Goal: Task Accomplishment & Management: Complete application form

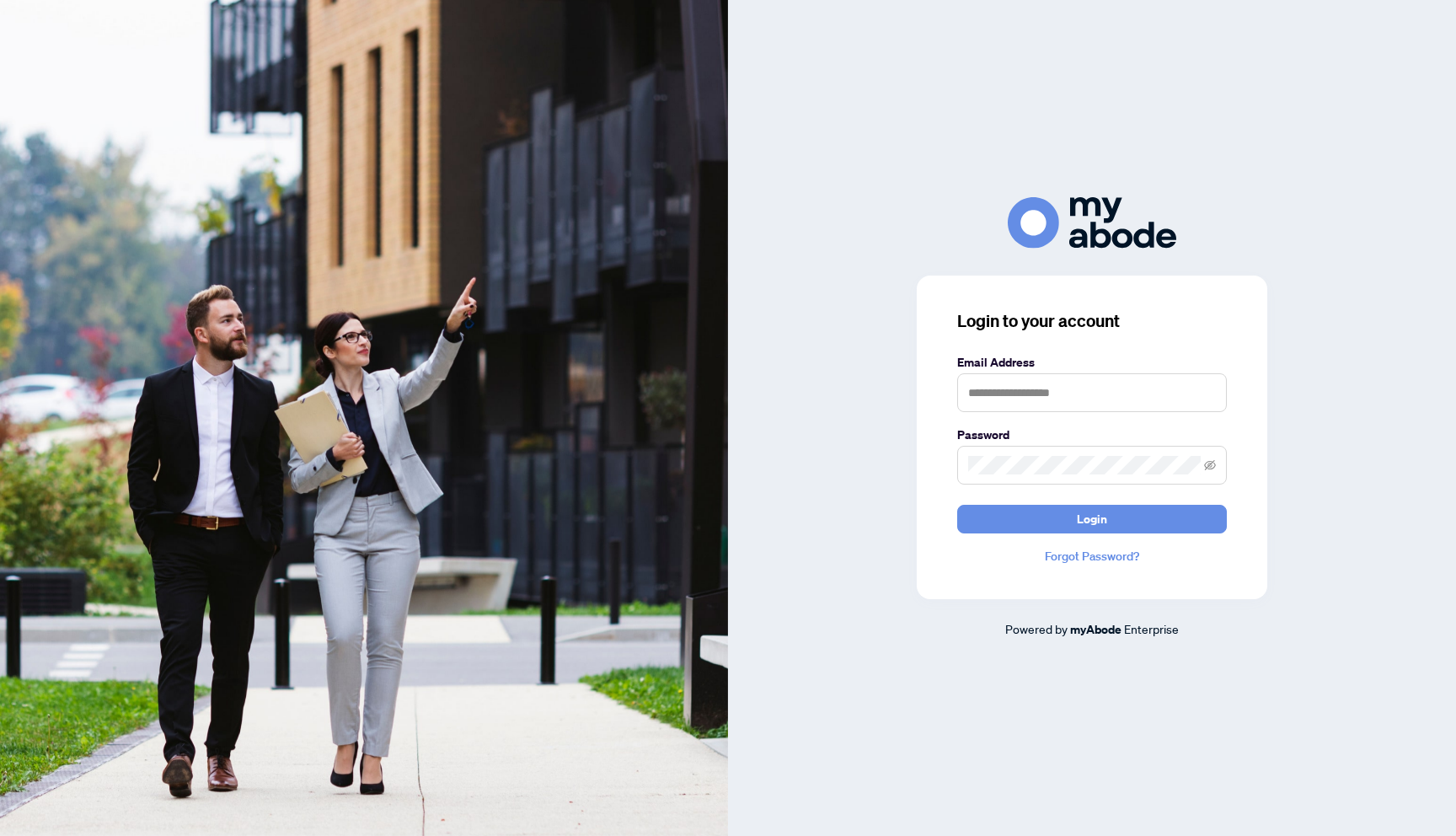
click at [1055, 358] on label "Email Address" at bounding box center [1092, 362] width 270 height 18
click at [1051, 378] on input "text" at bounding box center [1092, 392] width 270 height 39
type input "**********"
click at [1063, 517] on button "Login" at bounding box center [1092, 518] width 270 height 29
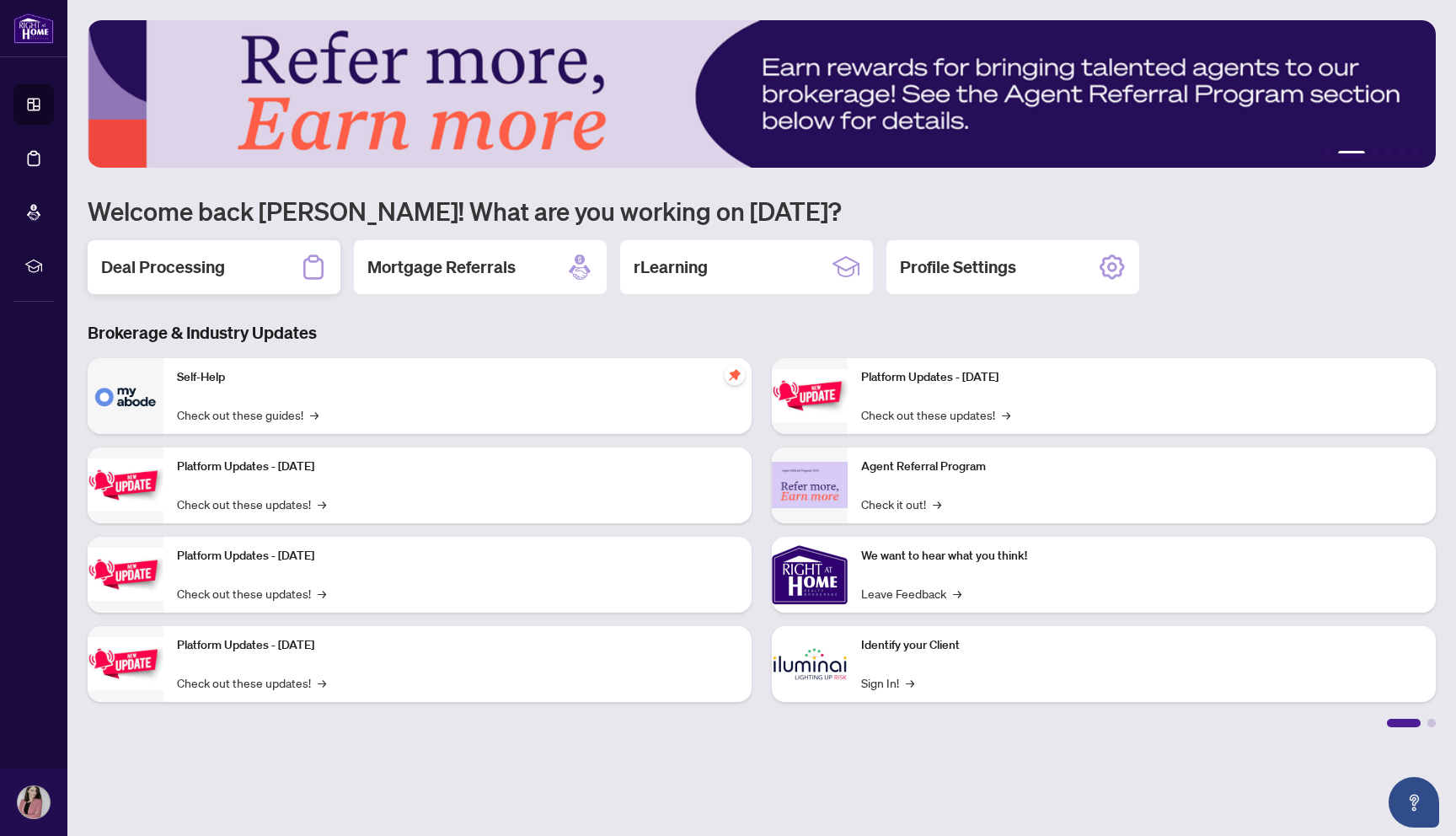
click at [229, 260] on div "Deal Processing" at bounding box center [214, 267] width 253 height 54
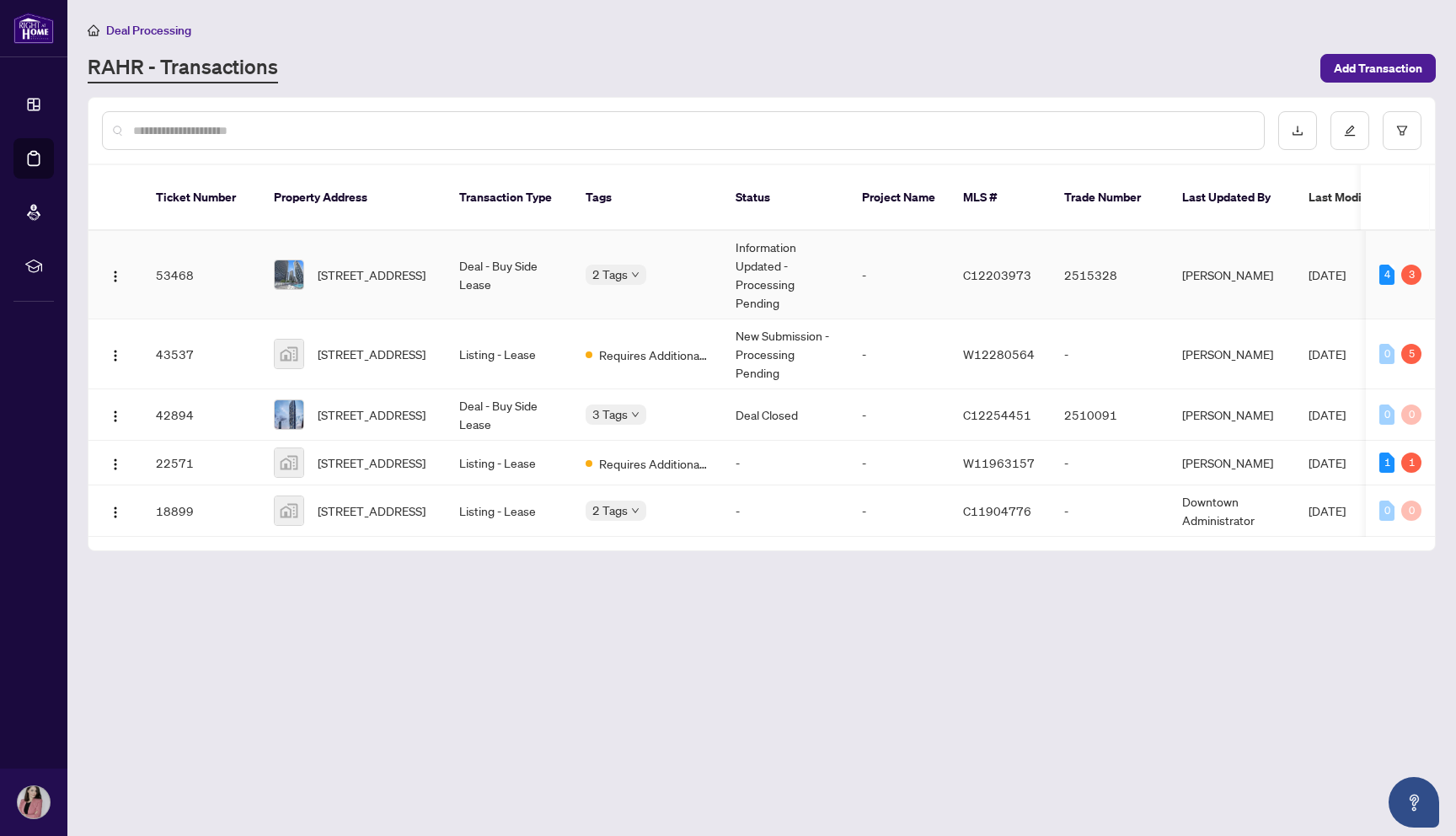
click at [1391, 264] on div "4" at bounding box center [1386, 274] width 15 height 20
click at [1314, 267] on span "[DATE]" at bounding box center [1327, 274] width 37 height 15
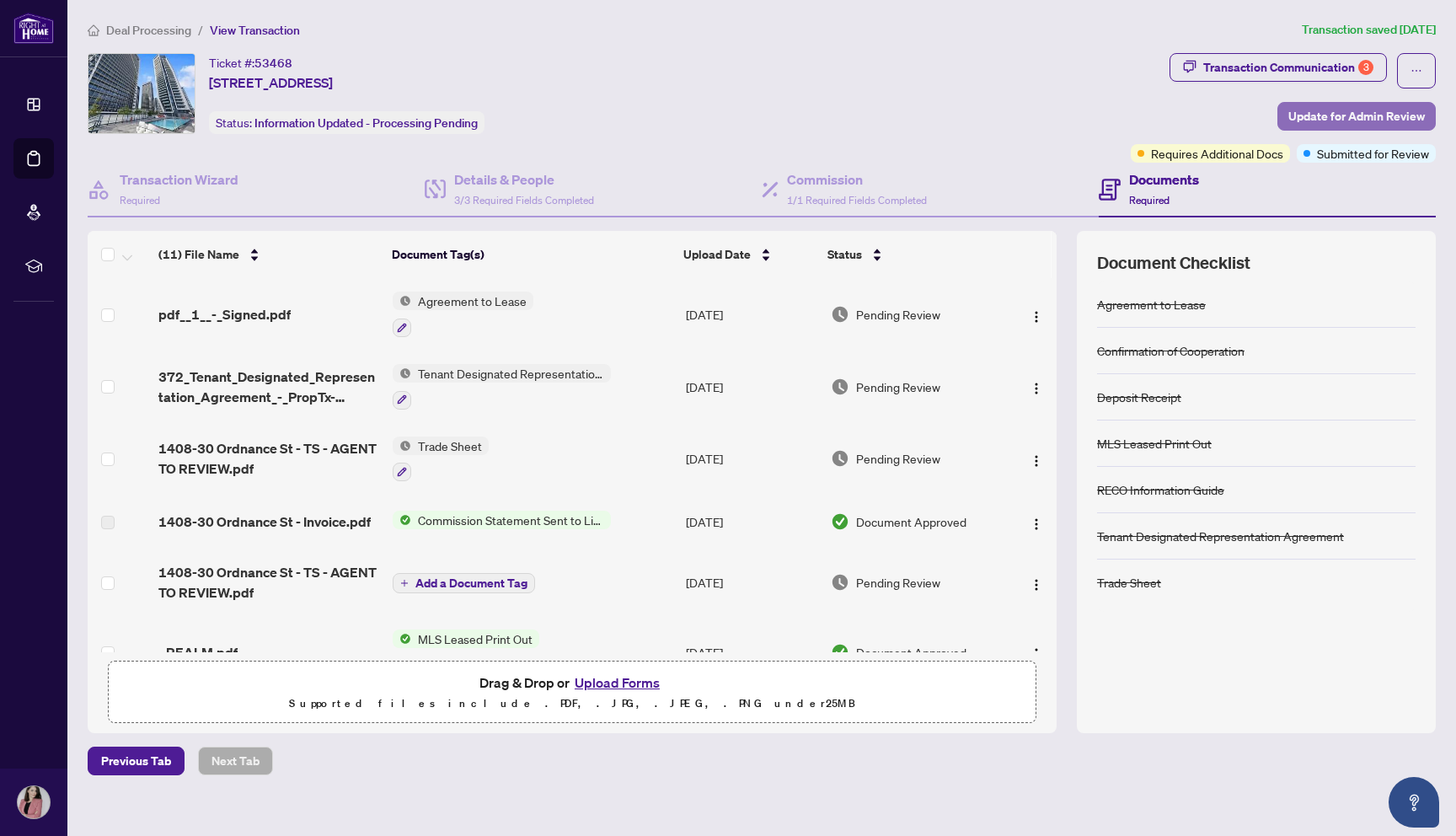
click at [1388, 115] on span "Update for Admin Review" at bounding box center [1357, 116] width 137 height 27
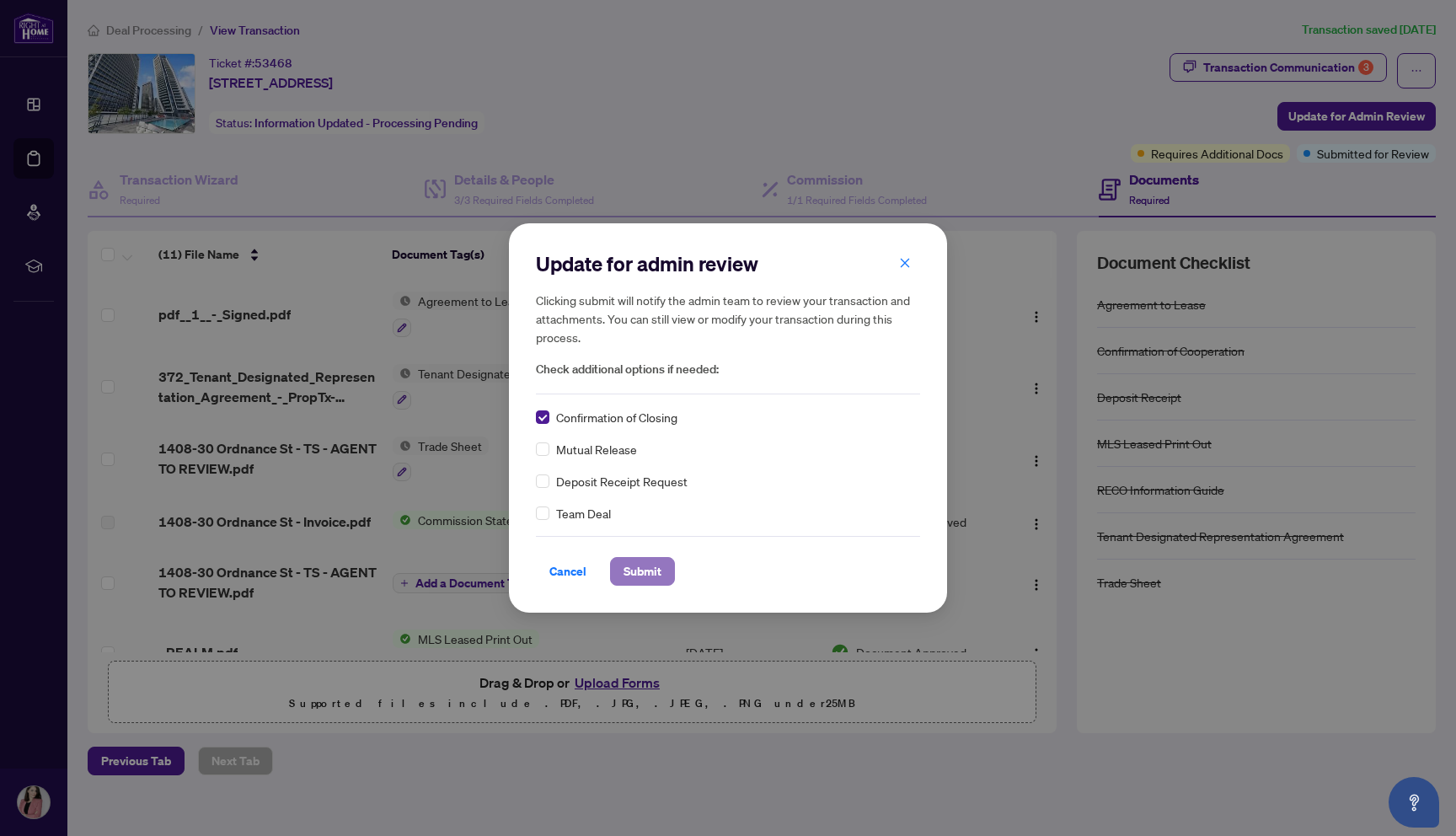
click at [642, 575] on span "Submit" at bounding box center [643, 571] width 38 height 27
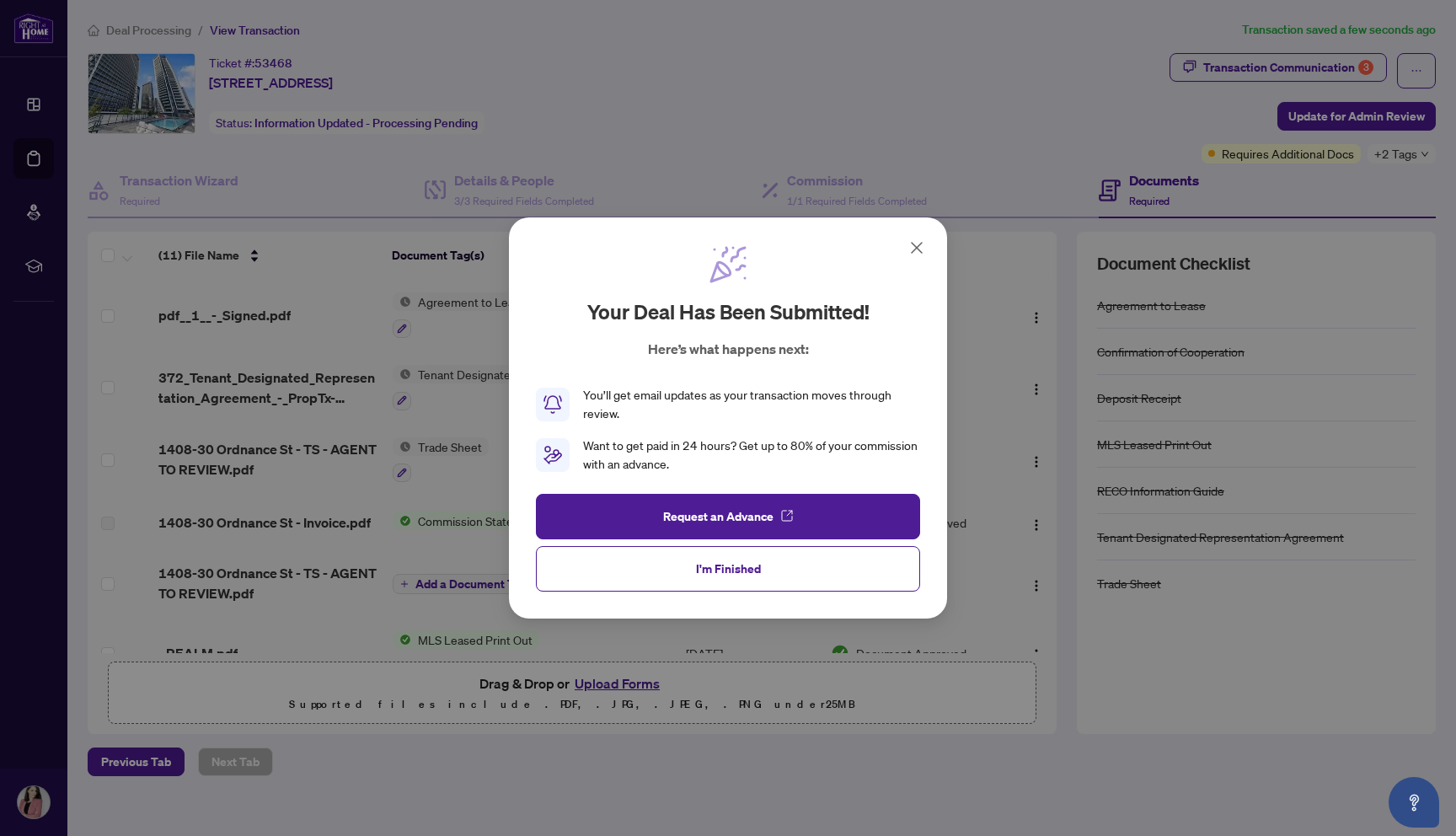
click at [911, 248] on icon at bounding box center [916, 247] width 20 height 20
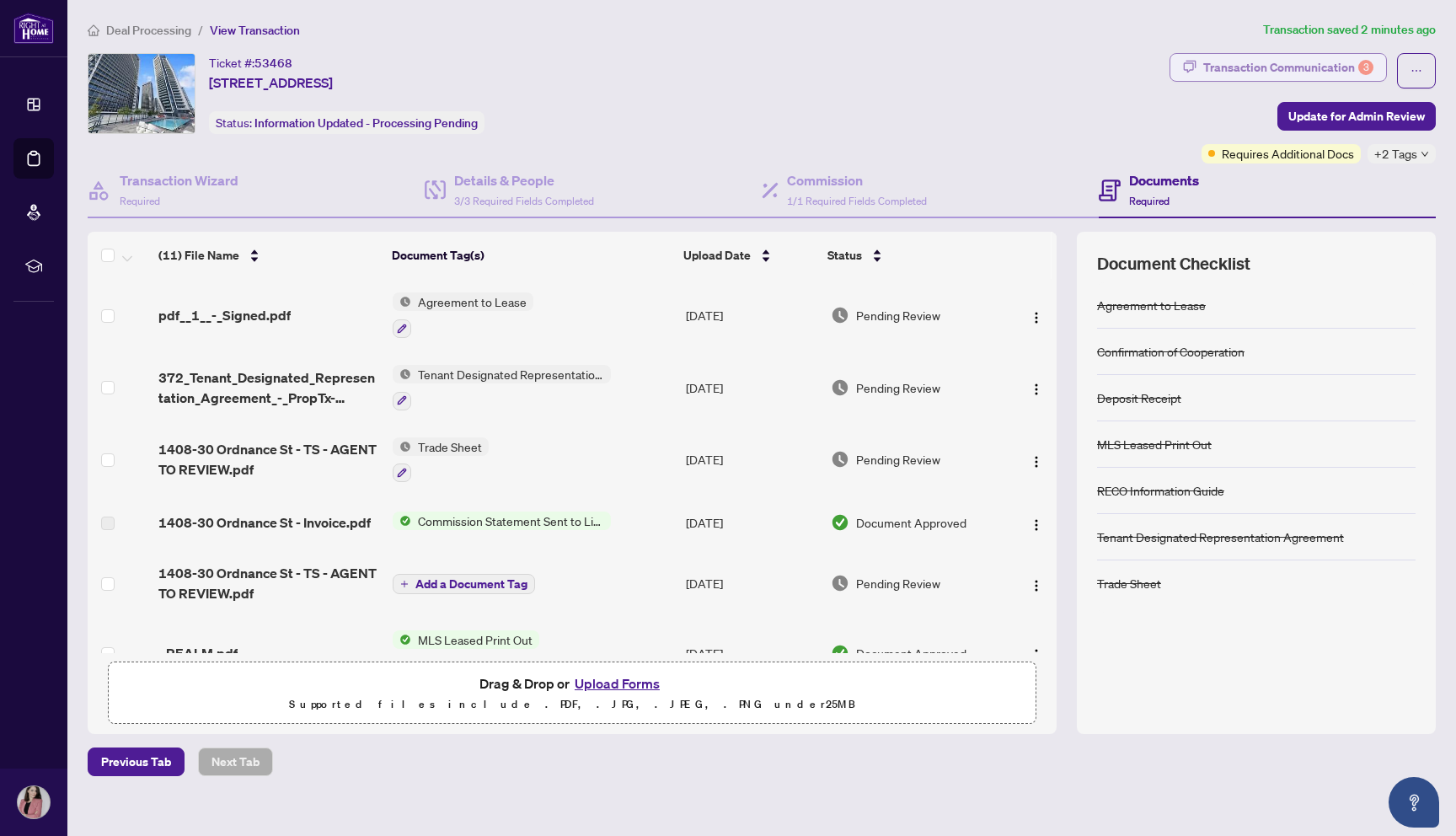
click at [1238, 66] on div "Transaction Communication 3" at bounding box center [1289, 67] width 171 height 27
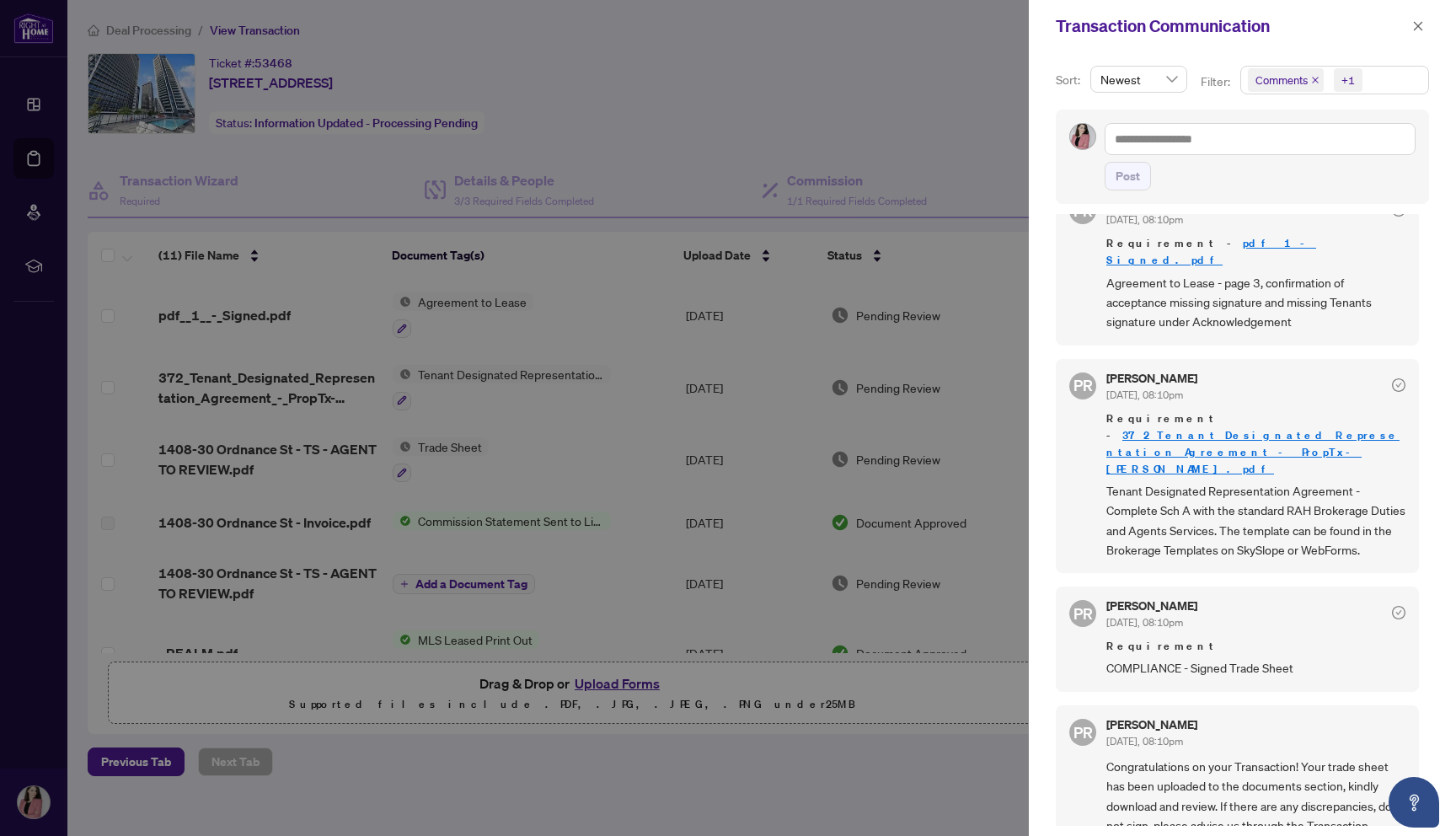
scroll to position [44, 0]
click at [1392, 374] on icon "check-circle" at bounding box center [1399, 380] width 13 height 13
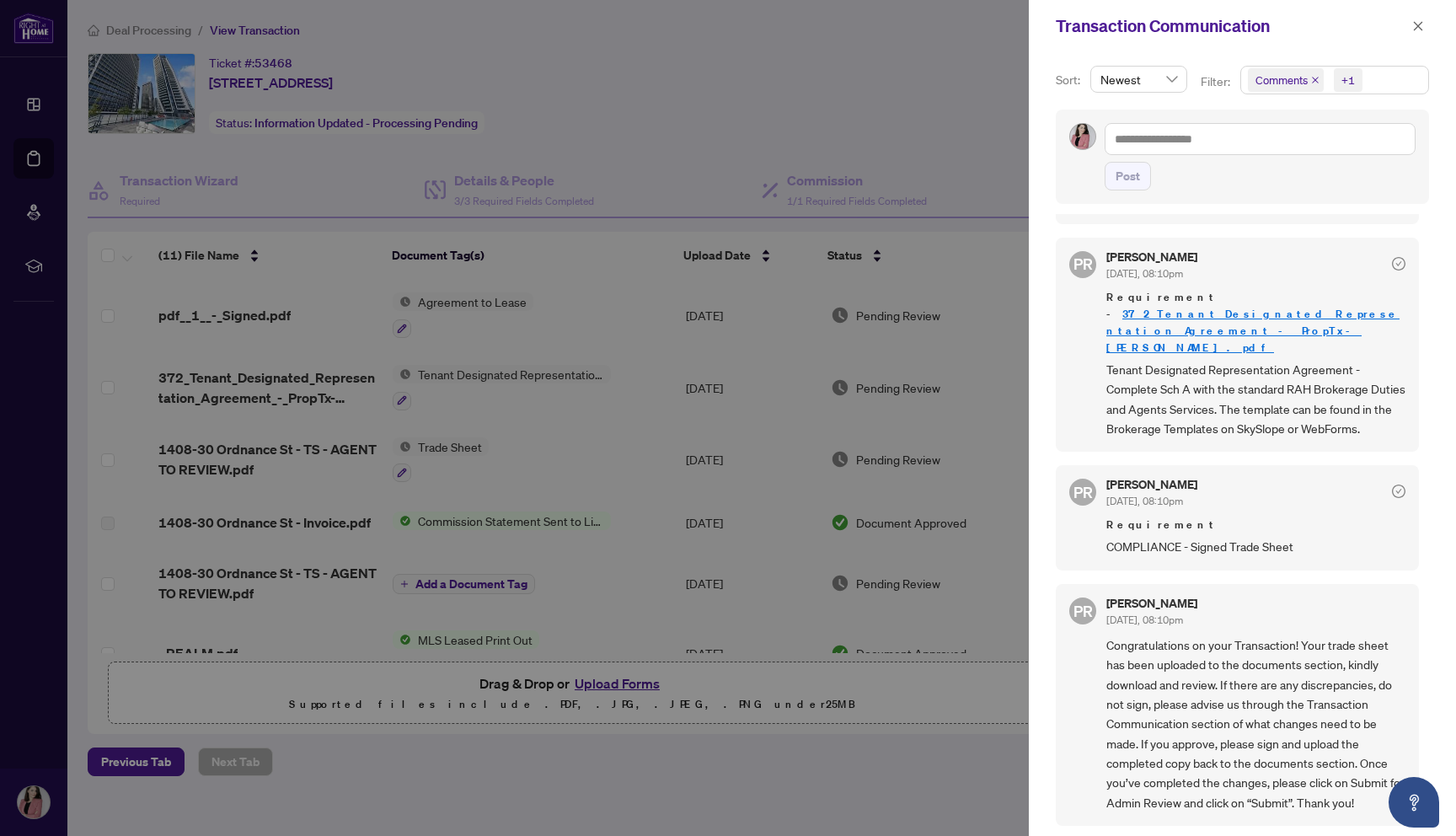
scroll to position [0, 0]
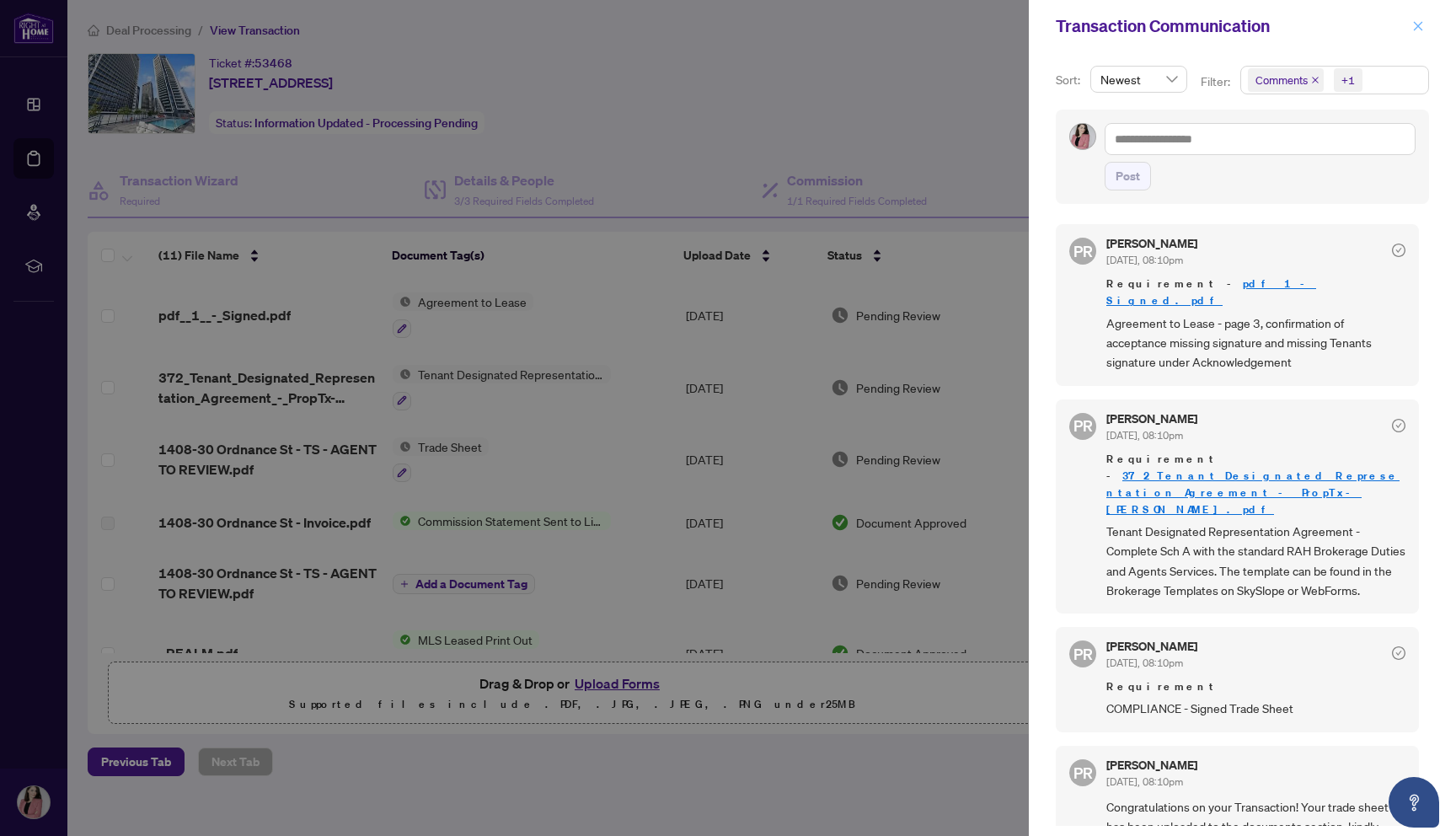
click at [1413, 27] on icon "close" at bounding box center [1419, 26] width 12 height 12
